Goal: Check status: Check status

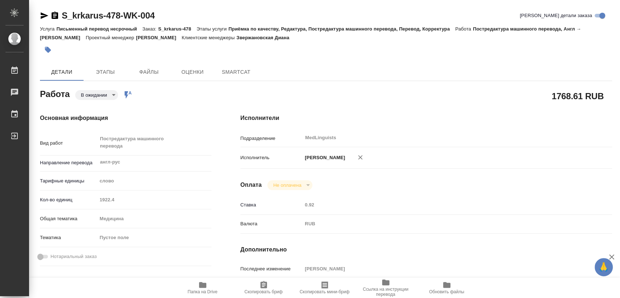
type textarea "x"
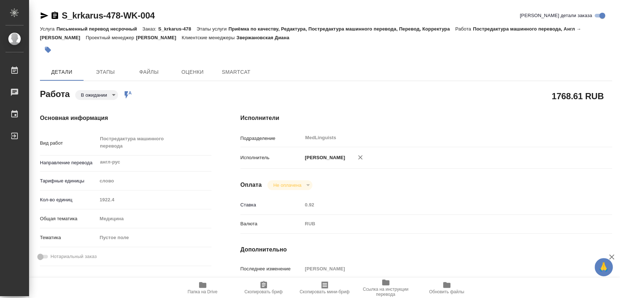
type textarea "x"
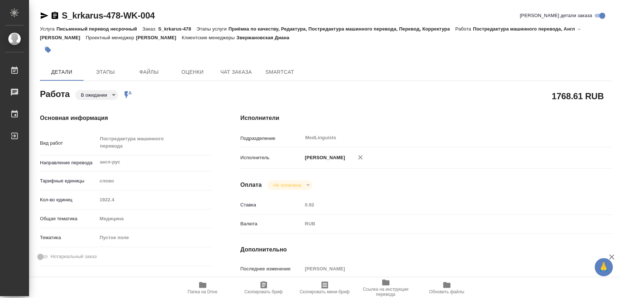
type textarea "x"
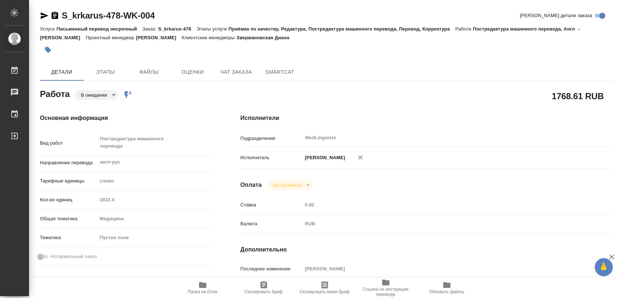
type textarea "x"
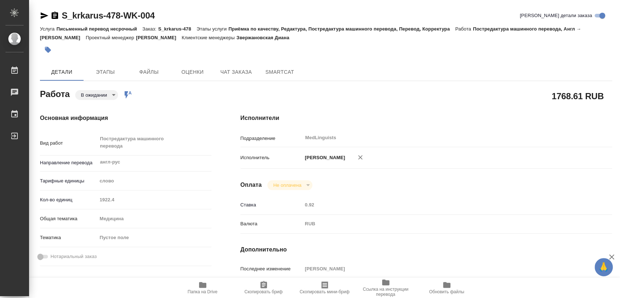
type textarea "x"
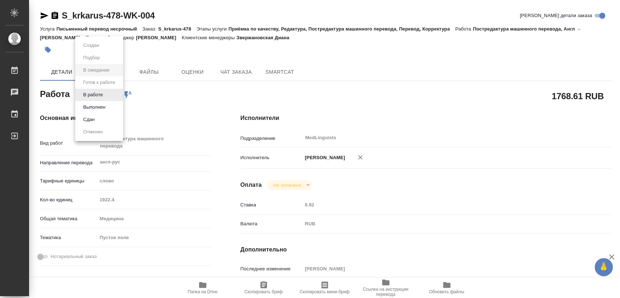
click at [99, 97] on body "🙏 .cls-1 fill:#fff; AWATERA [PERSON_NAME] Чаты График Выйти S_krkarus-478-WK-00…" at bounding box center [310, 149] width 620 height 298
type textarea "x"
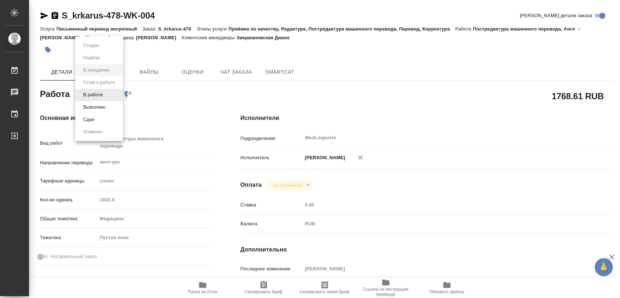
type textarea "x"
click at [101, 94] on button "В работе" at bounding box center [93, 95] width 24 height 8
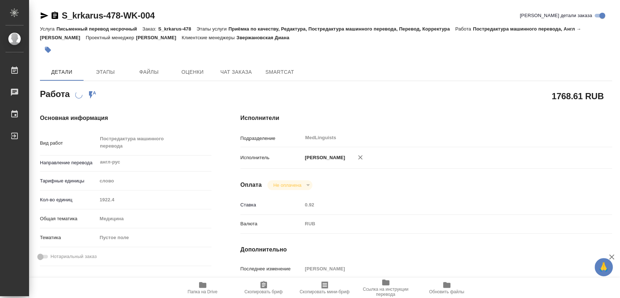
type textarea "x"
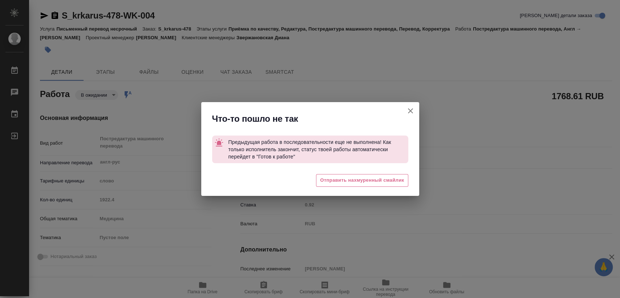
type textarea "x"
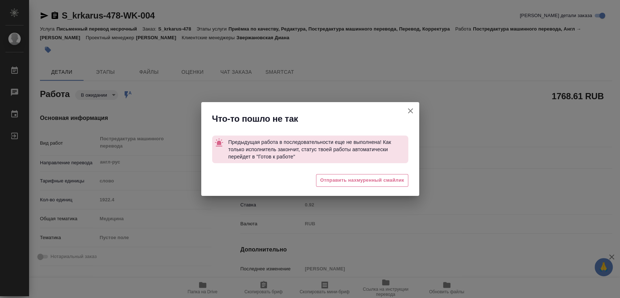
type textarea "x"
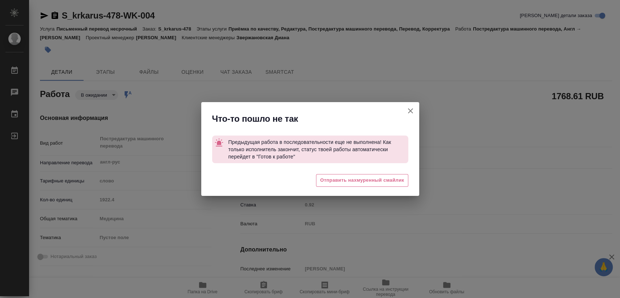
type textarea "x"
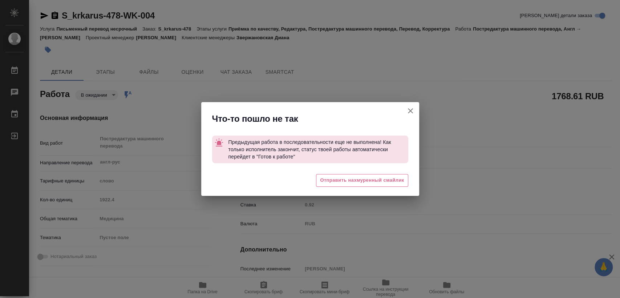
type textarea "x"
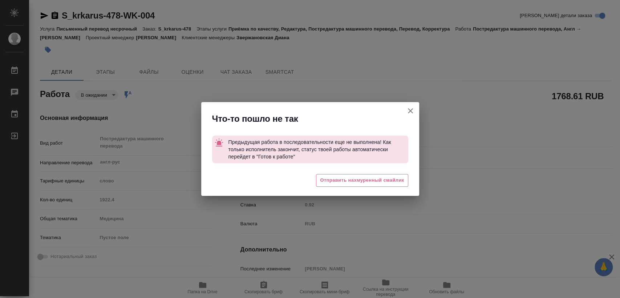
click at [409, 111] on icon "button" at bounding box center [410, 110] width 5 height 5
type textarea "x"
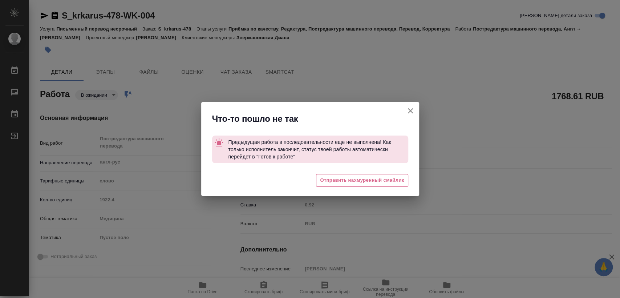
type textarea "x"
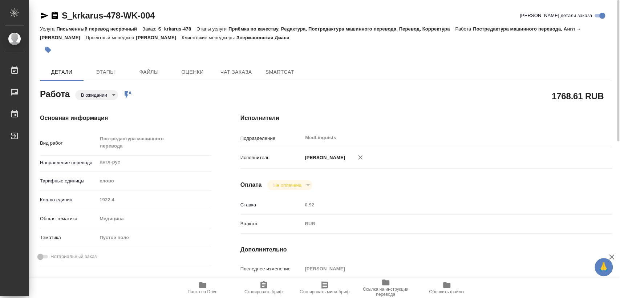
click at [58, 15] on icon "button" at bounding box center [54, 15] width 9 height 9
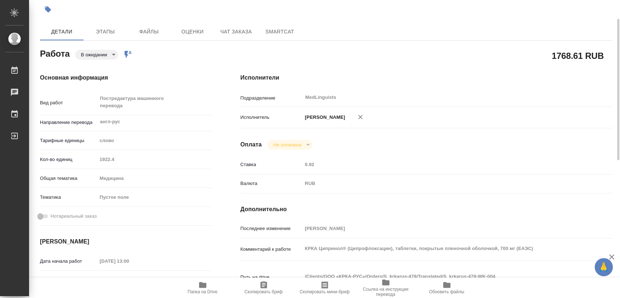
scroll to position [161, 0]
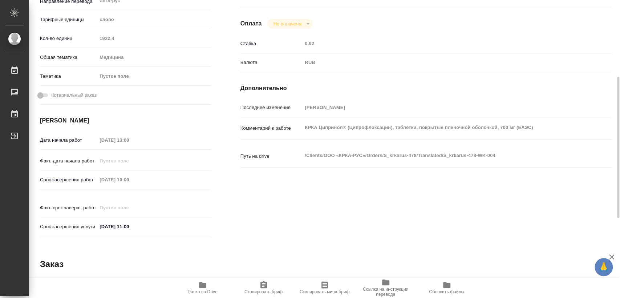
click at [69, 178] on div "Срок завершения работ [DATE] 10:00" at bounding box center [125, 179] width 171 height 13
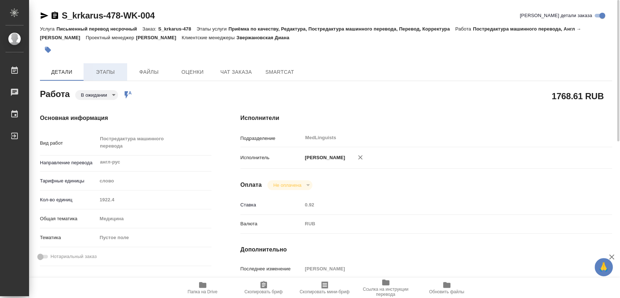
click at [106, 73] on span "Этапы" at bounding box center [105, 72] width 35 height 9
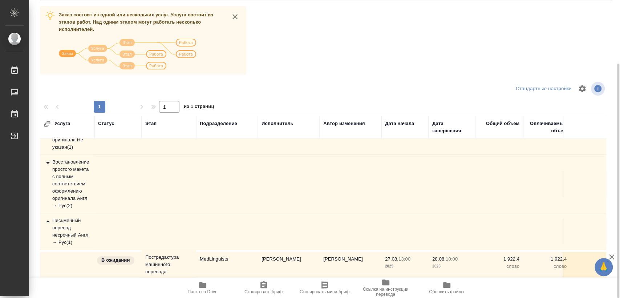
scroll to position [48, 0]
click at [61, 174] on div "Восстановление простого макета с полным соответствием оформлению оригинала Англ…" at bounding box center [67, 183] width 47 height 51
